Goal: Use online tool/utility: Utilize a website feature to perform a specific function

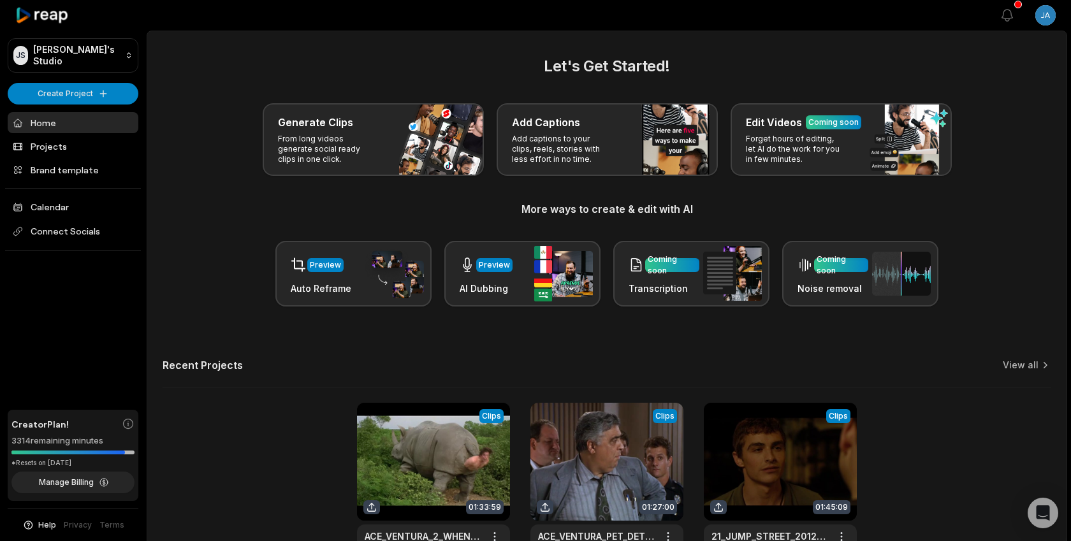
scroll to position [95, 0]
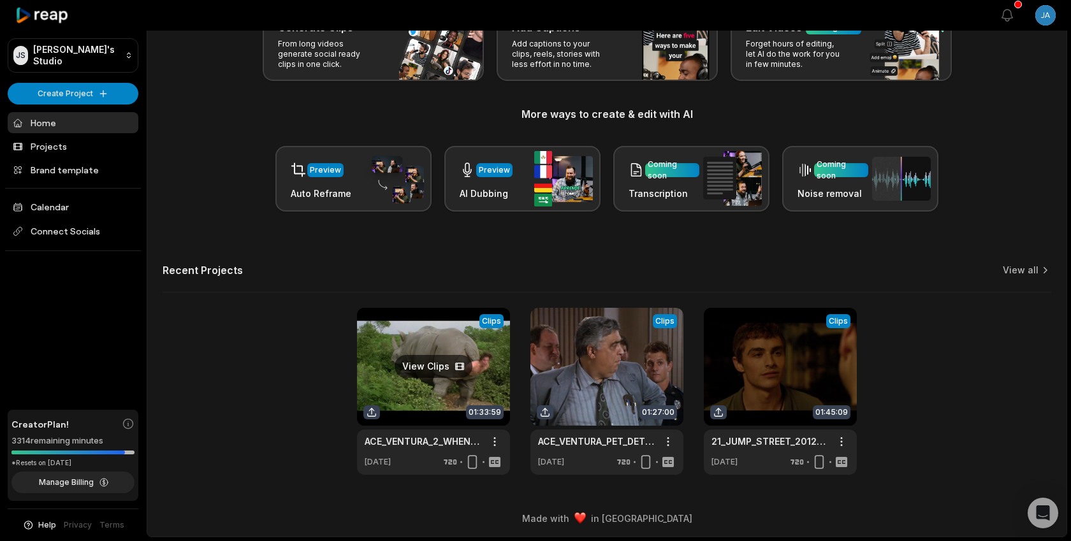
click at [432, 355] on link at bounding box center [433, 391] width 153 height 167
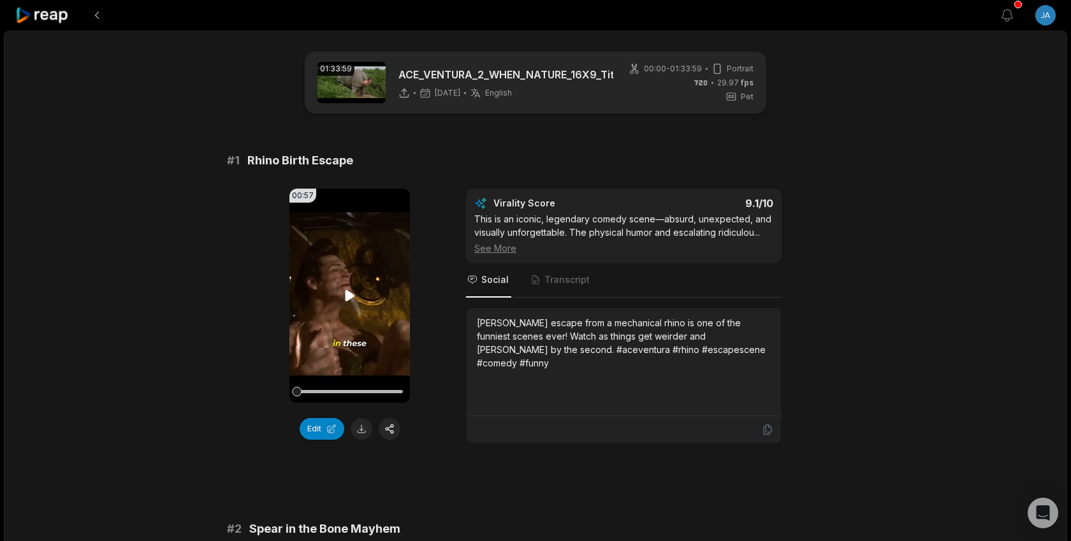
click at [378, 261] on video "Your browser does not support mp4 format." at bounding box center [350, 296] width 121 height 214
click at [557, 279] on span "Transcript" at bounding box center [567, 280] width 45 height 13
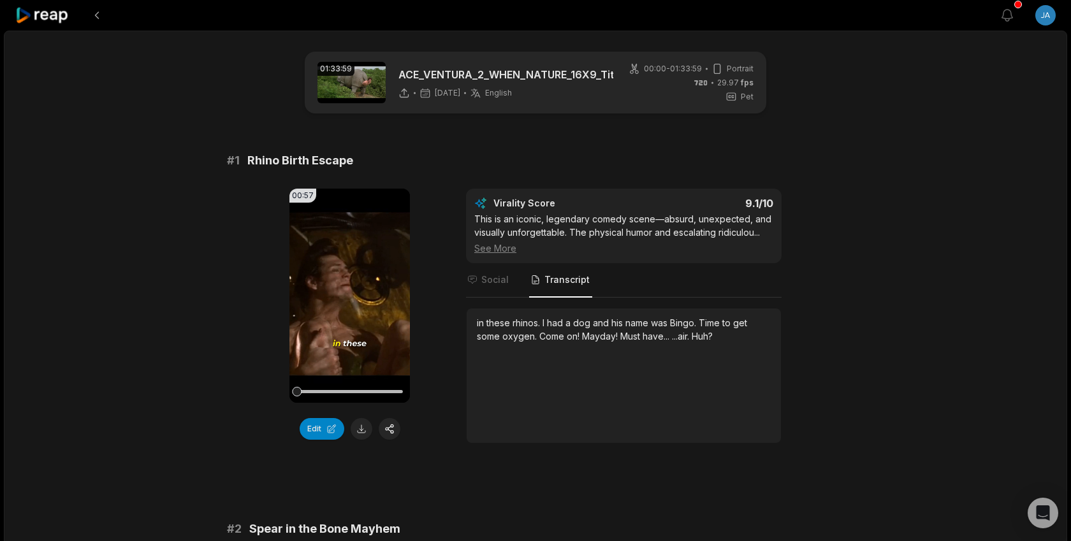
drag, startPoint x: 330, startPoint y: 393, endPoint x: 232, endPoint y: 393, distance: 97.6
click at [232, 393] on div "00:57 Your browser does not support mp4 format. Edit Virality Score 9.1 /10 Thi…" at bounding box center [535, 316] width 617 height 255
click at [344, 337] on video "Your browser does not support mp4 format." at bounding box center [350, 296] width 121 height 214
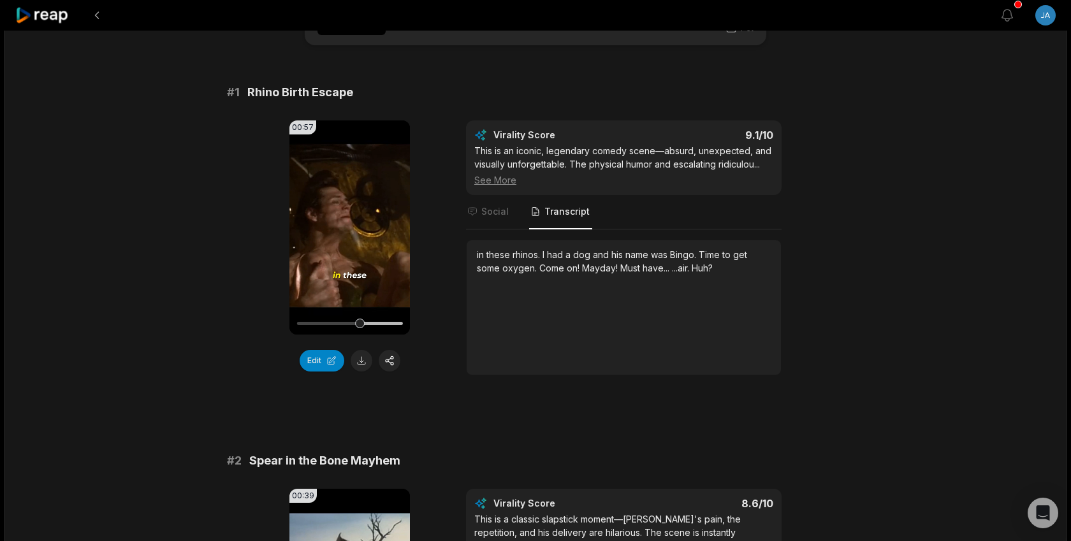
scroll to position [84, 0]
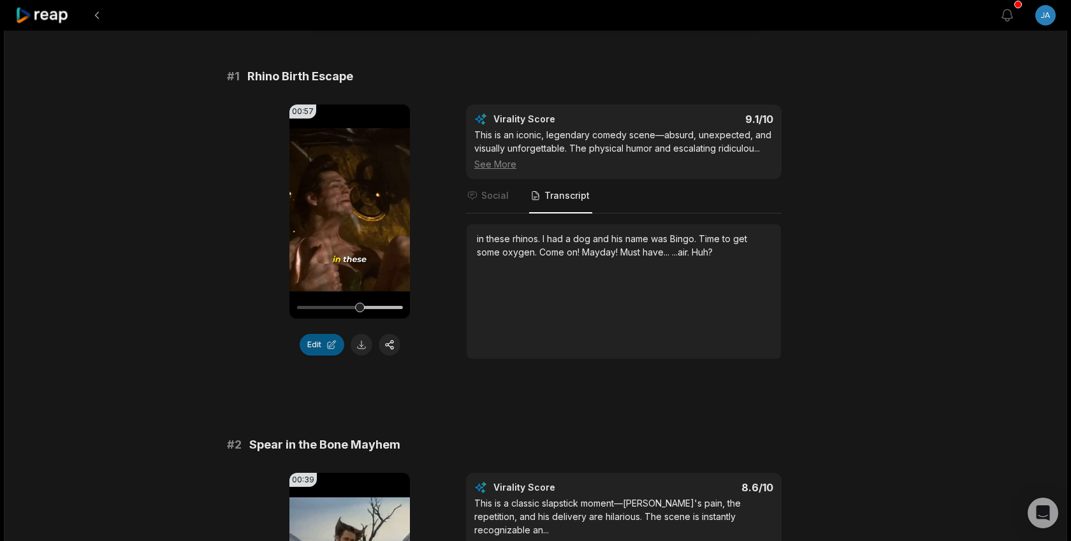
click at [318, 349] on button "Edit" at bounding box center [322, 345] width 45 height 22
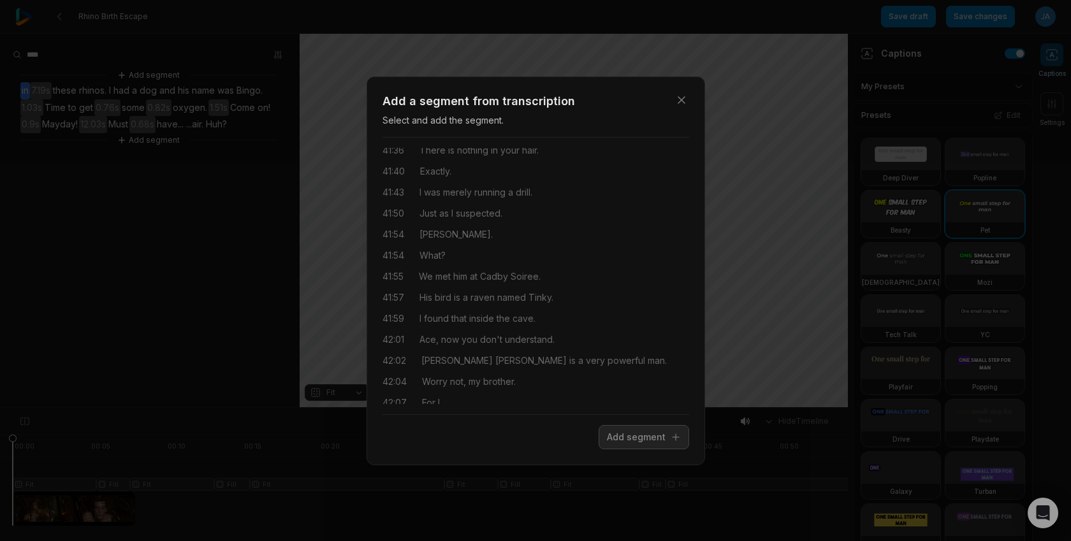
scroll to position [11747, 0]
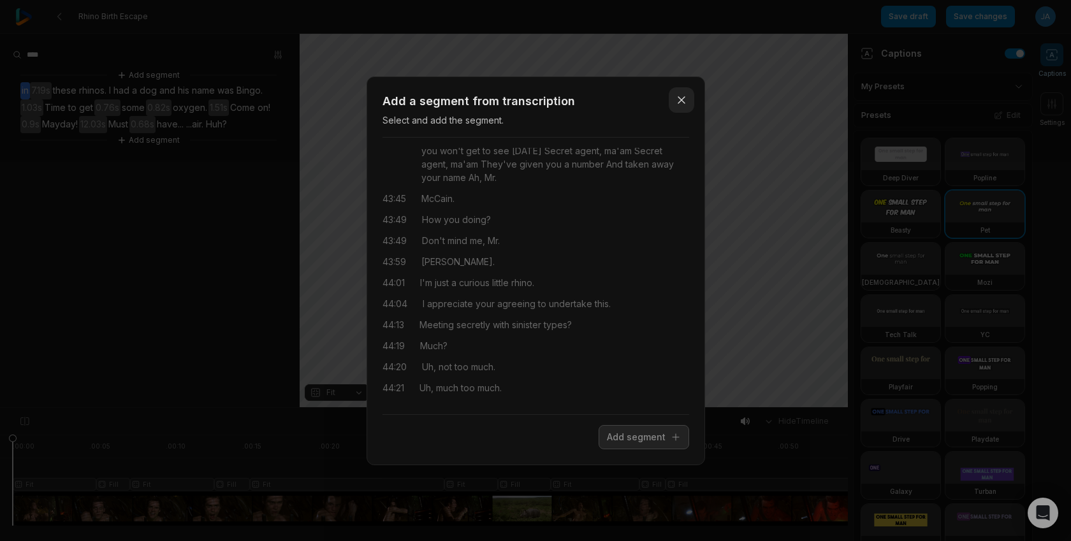
click at [686, 98] on icon "button" at bounding box center [681, 100] width 13 height 13
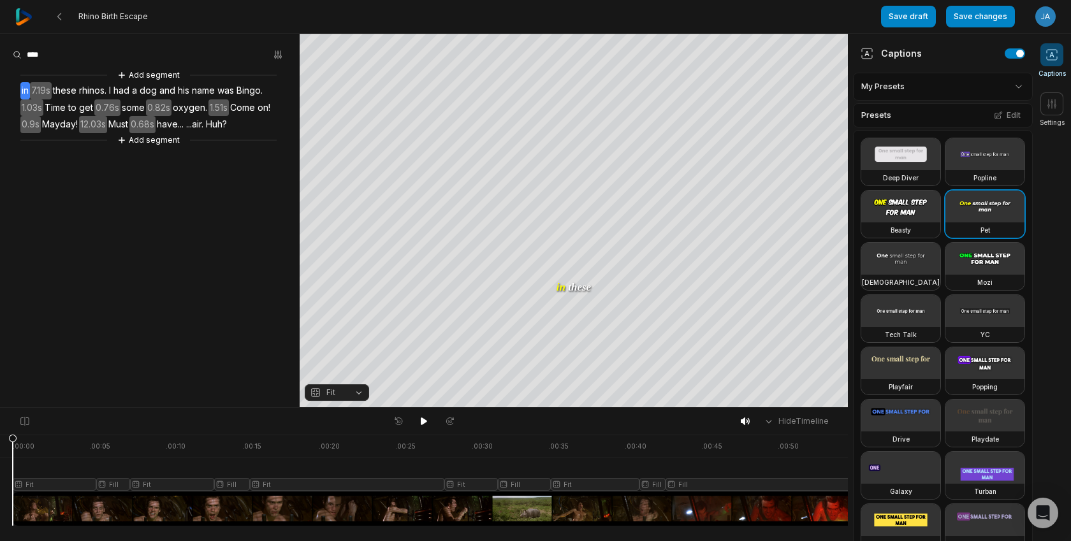
scroll to position [0, 0]
click at [157, 148] on aside "Add segment in 7.19s these rhinos. I had a dog and his name was [PERSON_NAME]. …" at bounding box center [150, 221] width 300 height 374
click at [157, 140] on button "Add segment" at bounding box center [149, 140] width 68 height 14
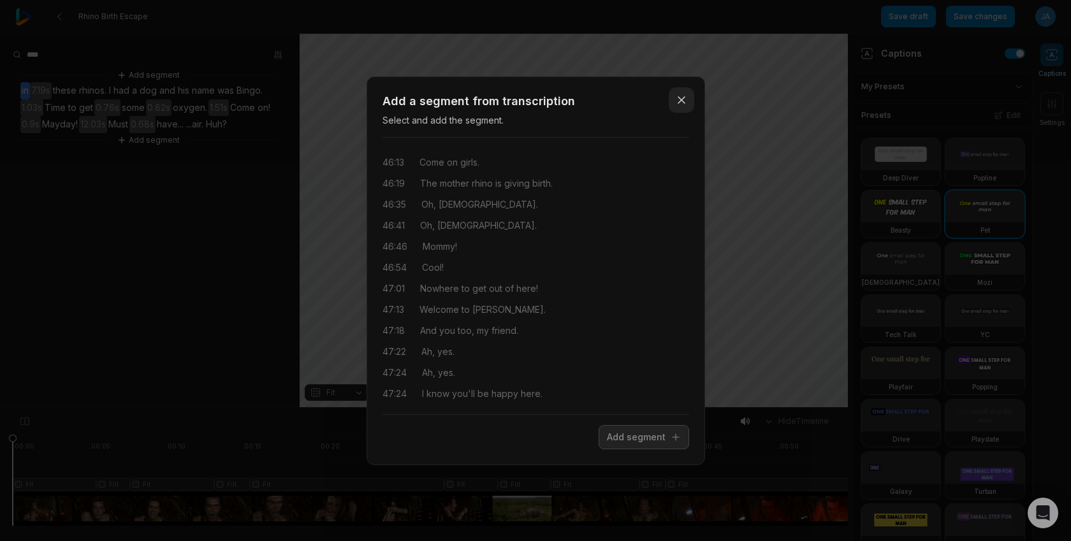
click at [682, 107] on button "Close" at bounding box center [682, 100] width 26 height 26
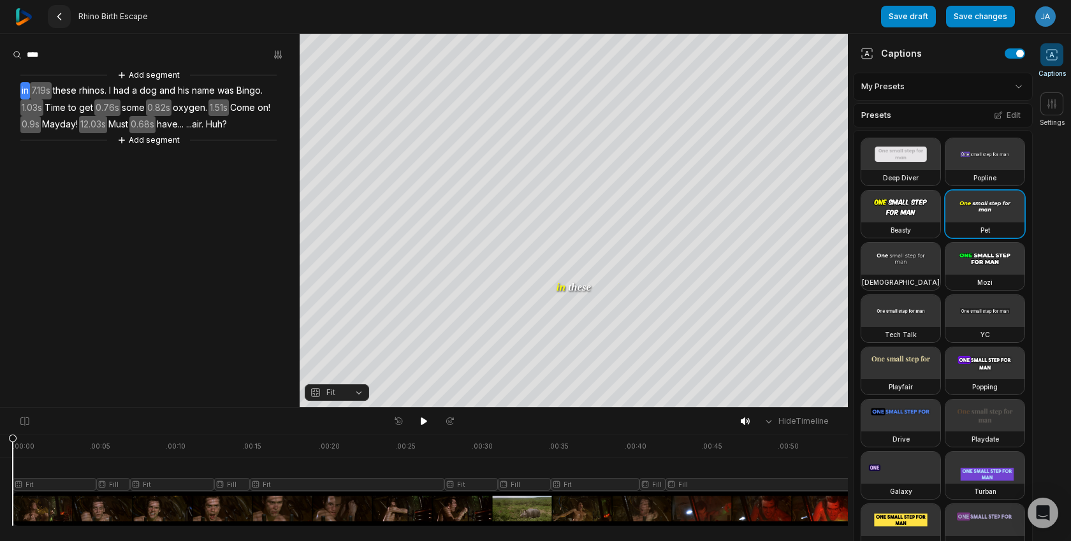
click at [59, 18] on 335 at bounding box center [59, 16] width 3 height 6
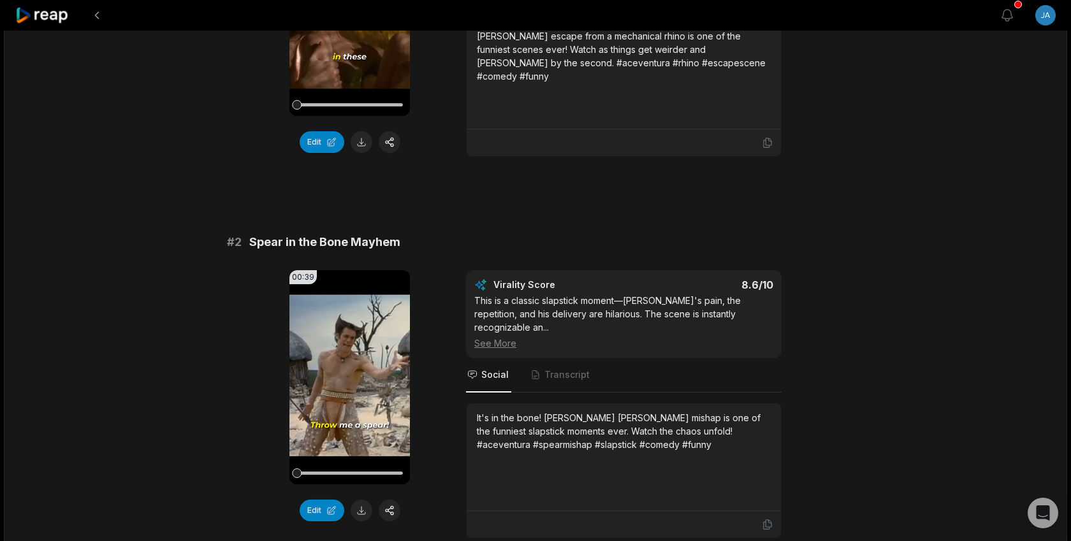
scroll to position [316, 0]
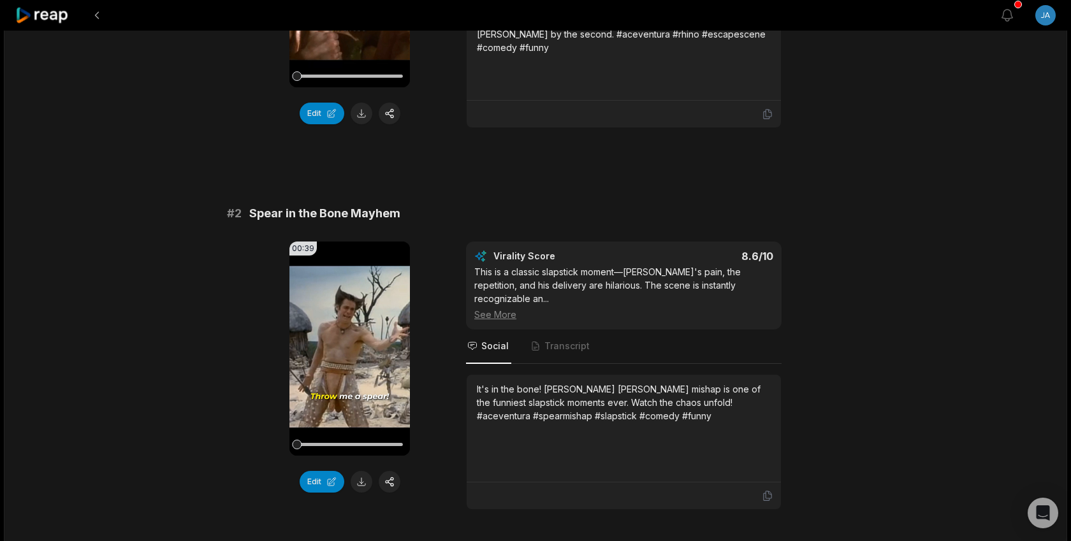
scroll to position [316, 0]
click at [367, 280] on video "Your browser does not support mp4 format." at bounding box center [350, 349] width 121 height 214
click at [342, 372] on video "Your browser does not support mp4 format." at bounding box center [350, 349] width 121 height 214
